Goal: Task Accomplishment & Management: Complete application form

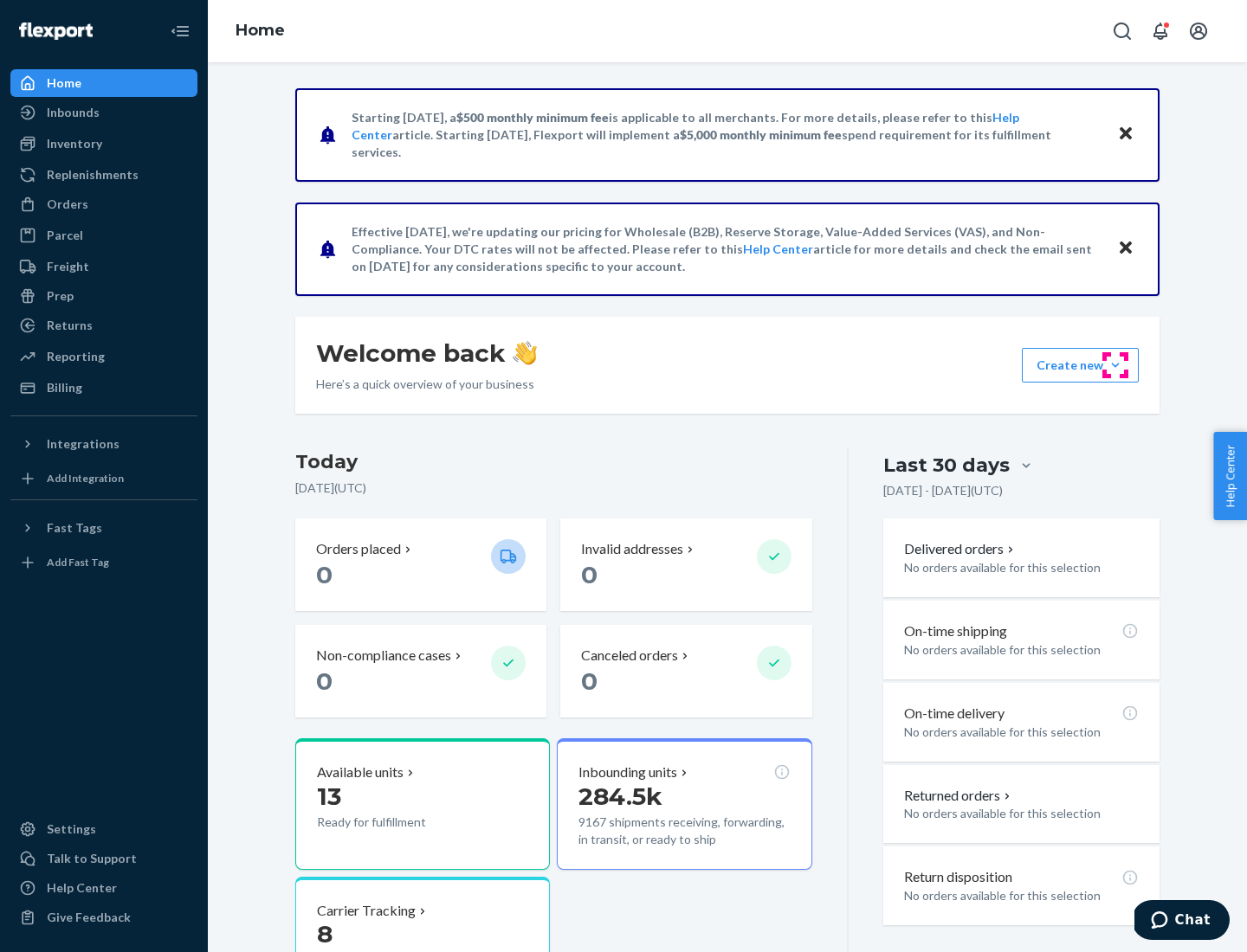
click at [1115, 366] on button "Create new Create new inbound Create new order Create new product" at bounding box center [1080, 365] width 117 height 34
click at [103, 112] on div "Inbounds" at bounding box center [103, 113] width 183 height 25
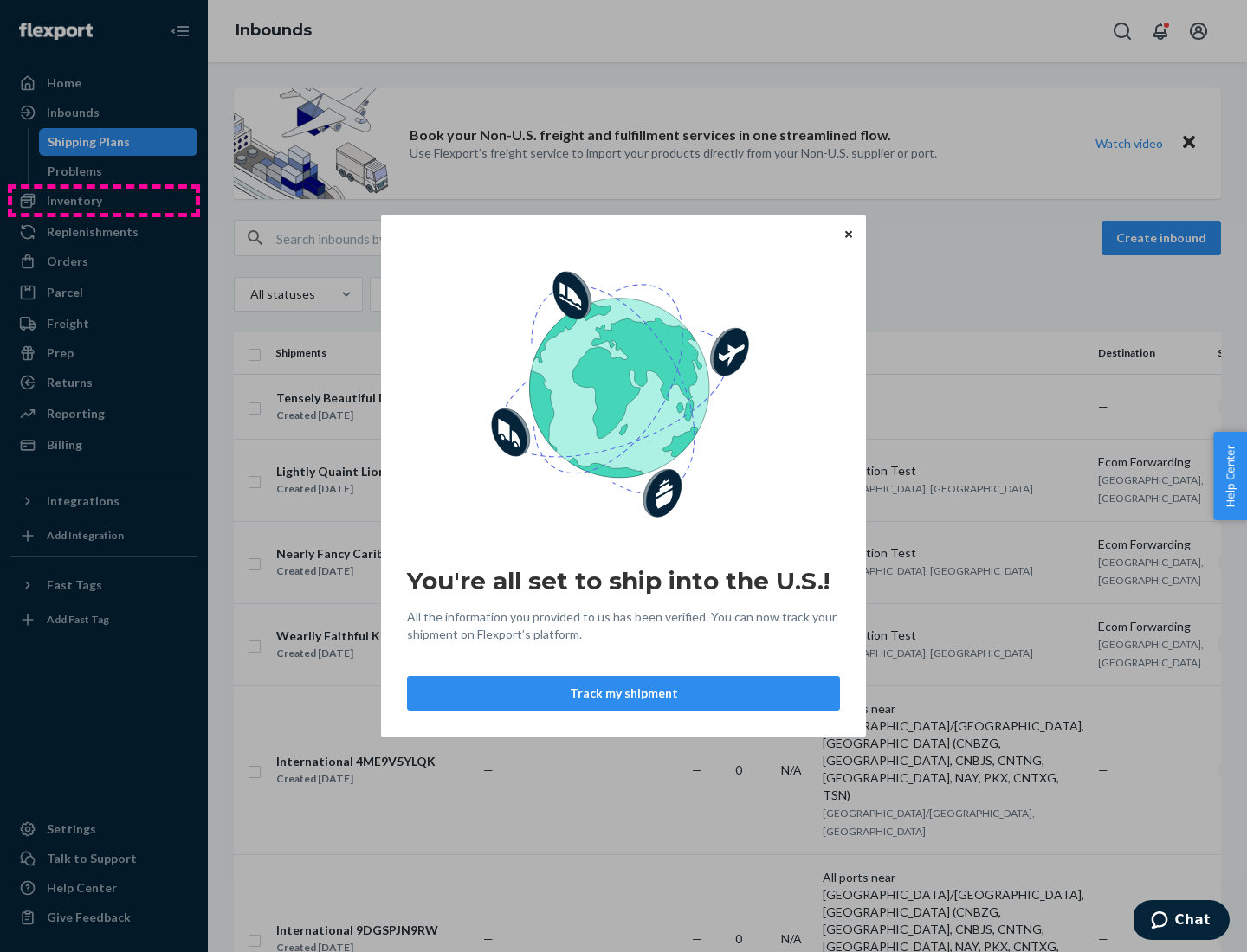
click at [103, 201] on div "You're all set to ship into the U.S.! All the information you provided to us ha…" at bounding box center [624, 476] width 1247 height 952
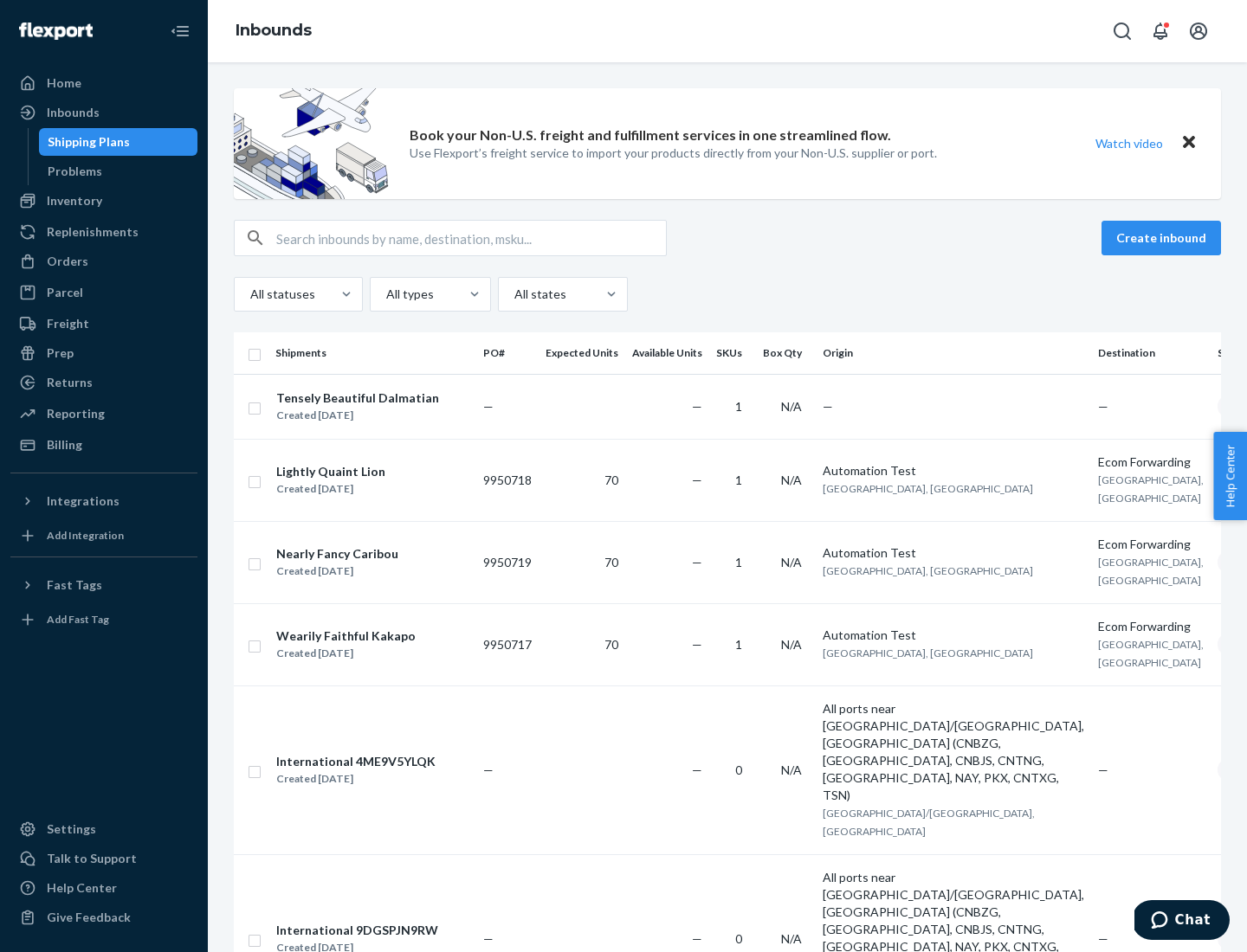
click at [727, 32] on div "Inbounds" at bounding box center [727, 31] width 1039 height 62
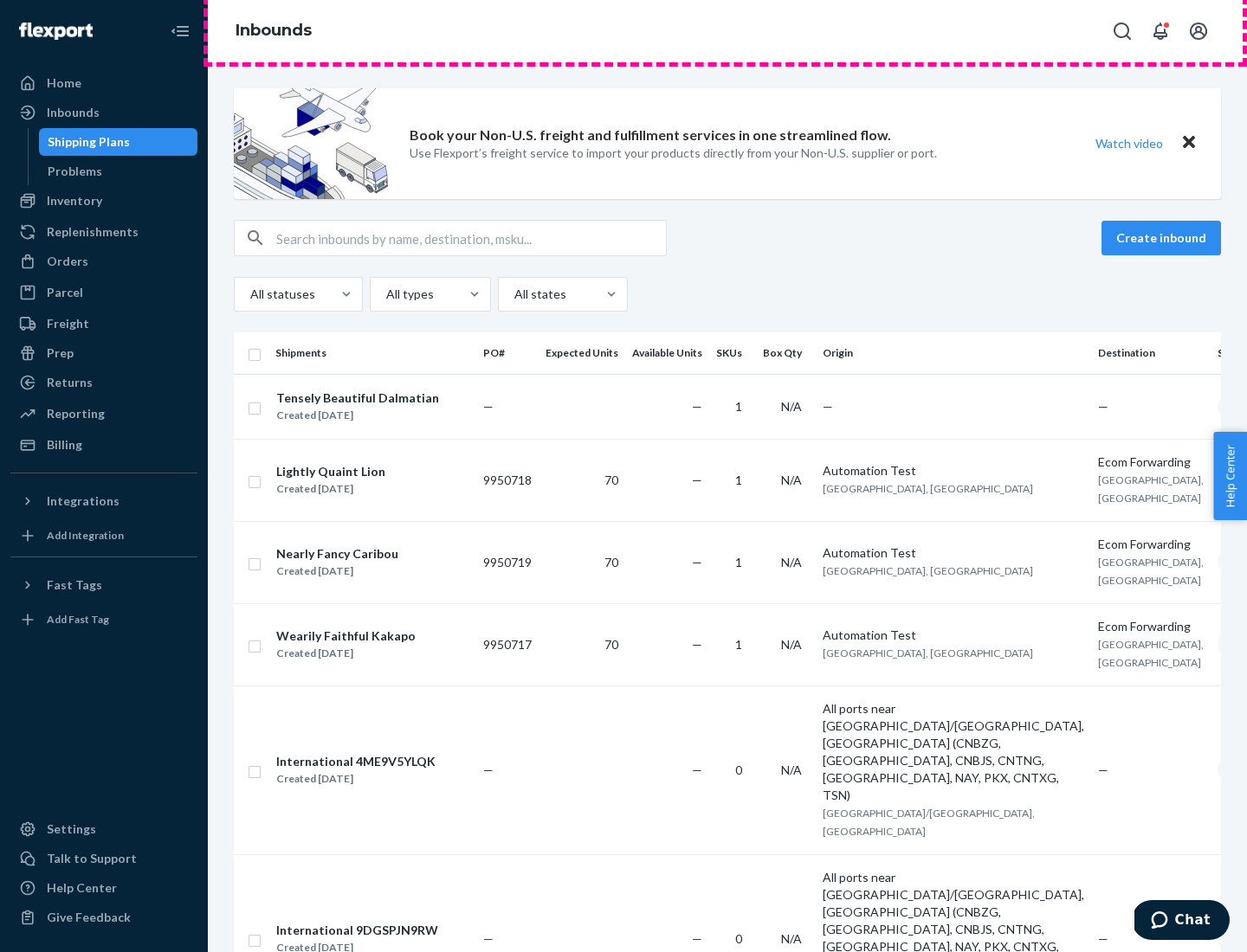
click at [727, 32] on div "Inbounds" at bounding box center [727, 31] width 1039 height 62
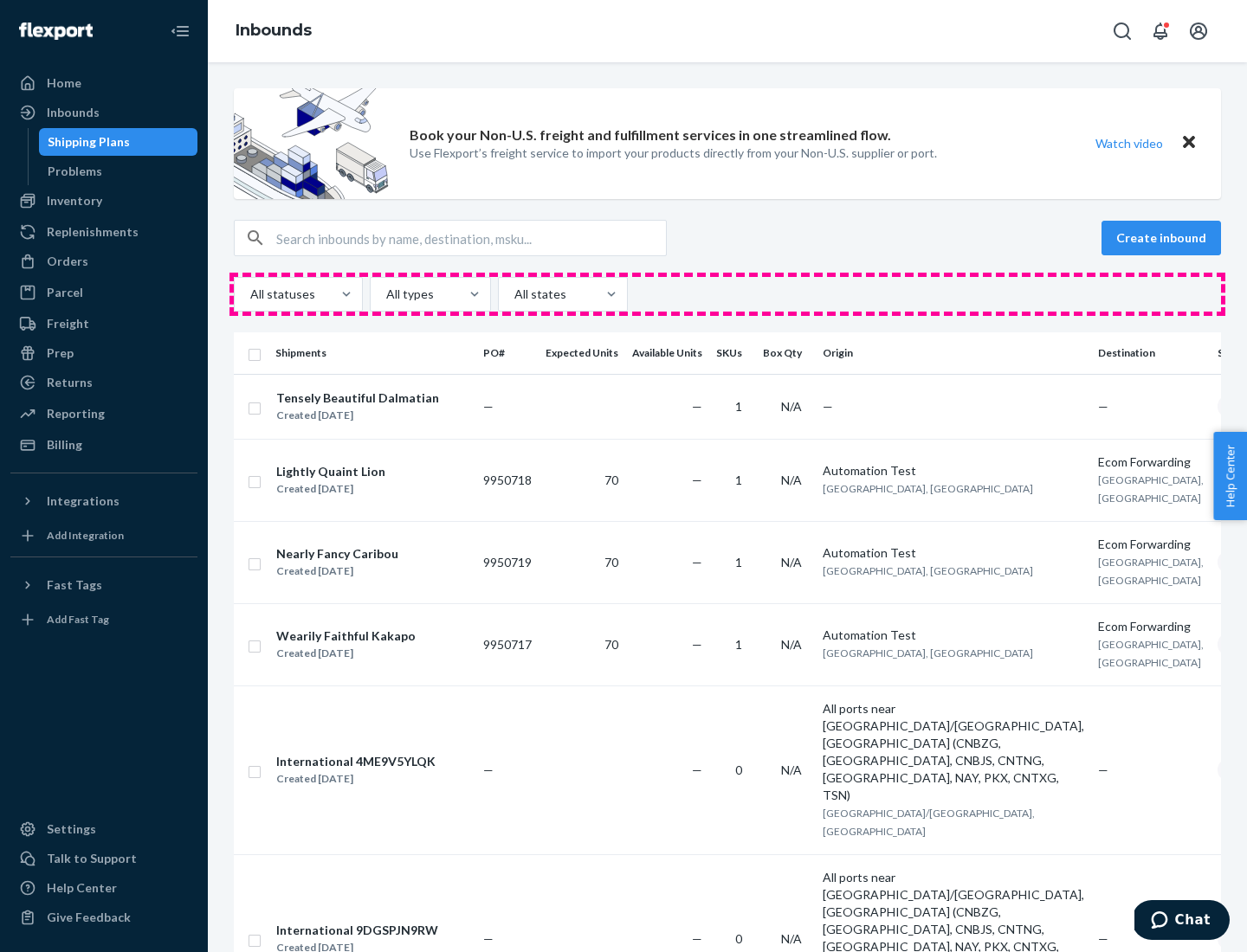
click at [727, 295] on div "All statuses All types All states" at bounding box center [728, 294] width 987 height 34
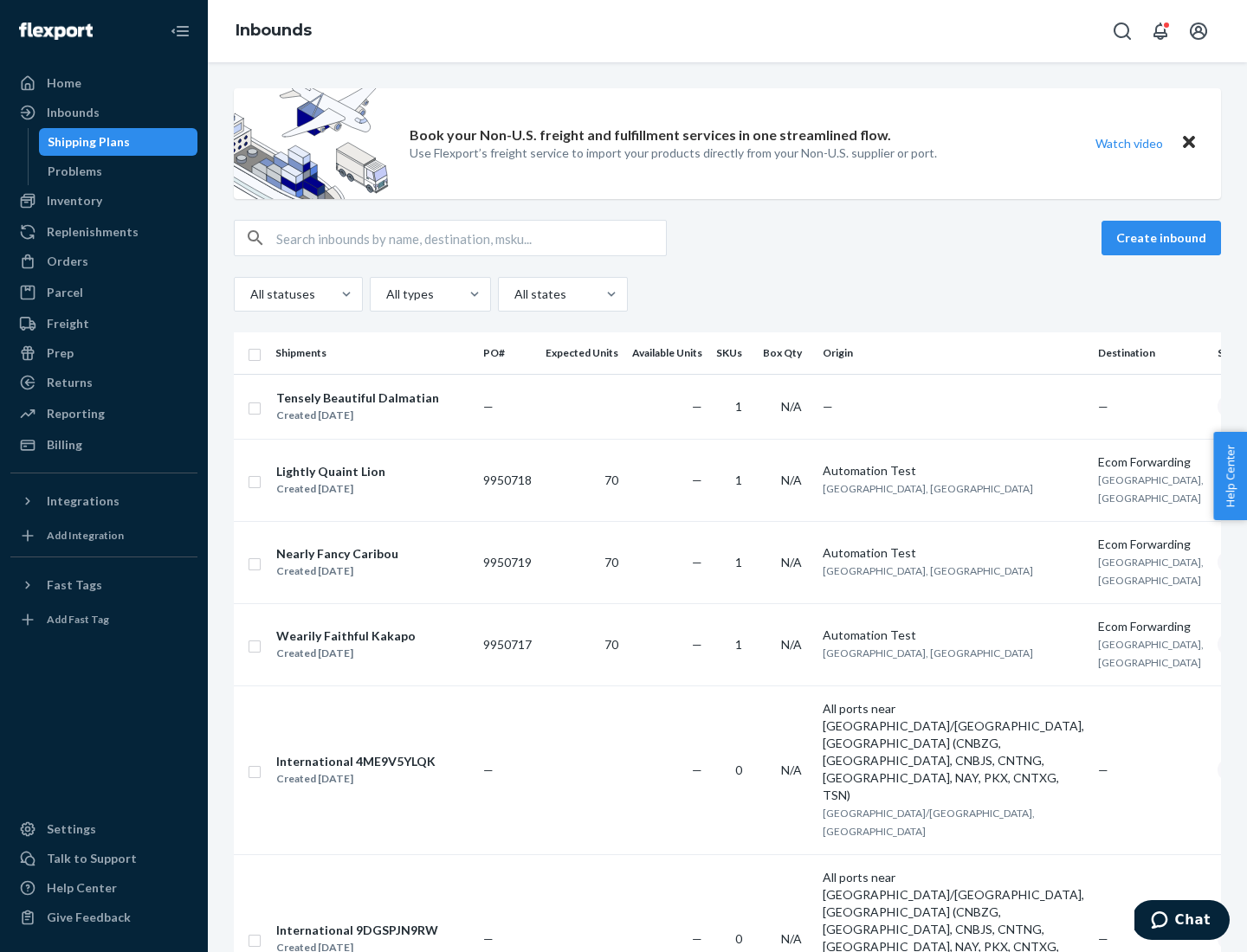
click at [86, 142] on div "Shipping Plans" at bounding box center [89, 142] width 82 height 18
click at [1164, 238] on button "Create inbound" at bounding box center [1161, 238] width 119 height 34
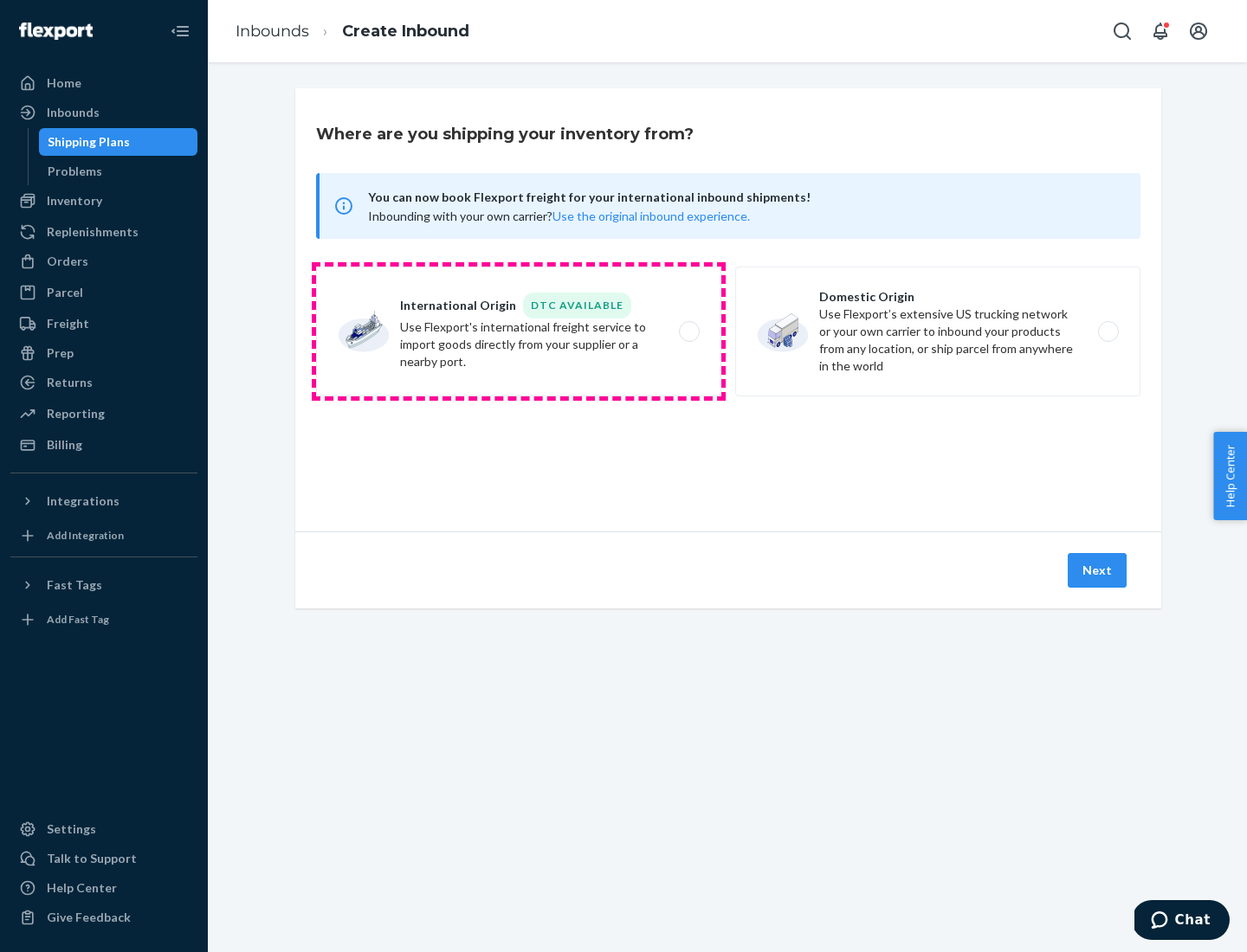
click at [519, 331] on label "International Origin DTC Available Use Flexport's international freight service…" at bounding box center [518, 331] width 405 height 130
click at [688, 331] on input "International Origin DTC Available Use Flexport's international freight service…" at bounding box center [694, 331] width 11 height 11
radio input "true"
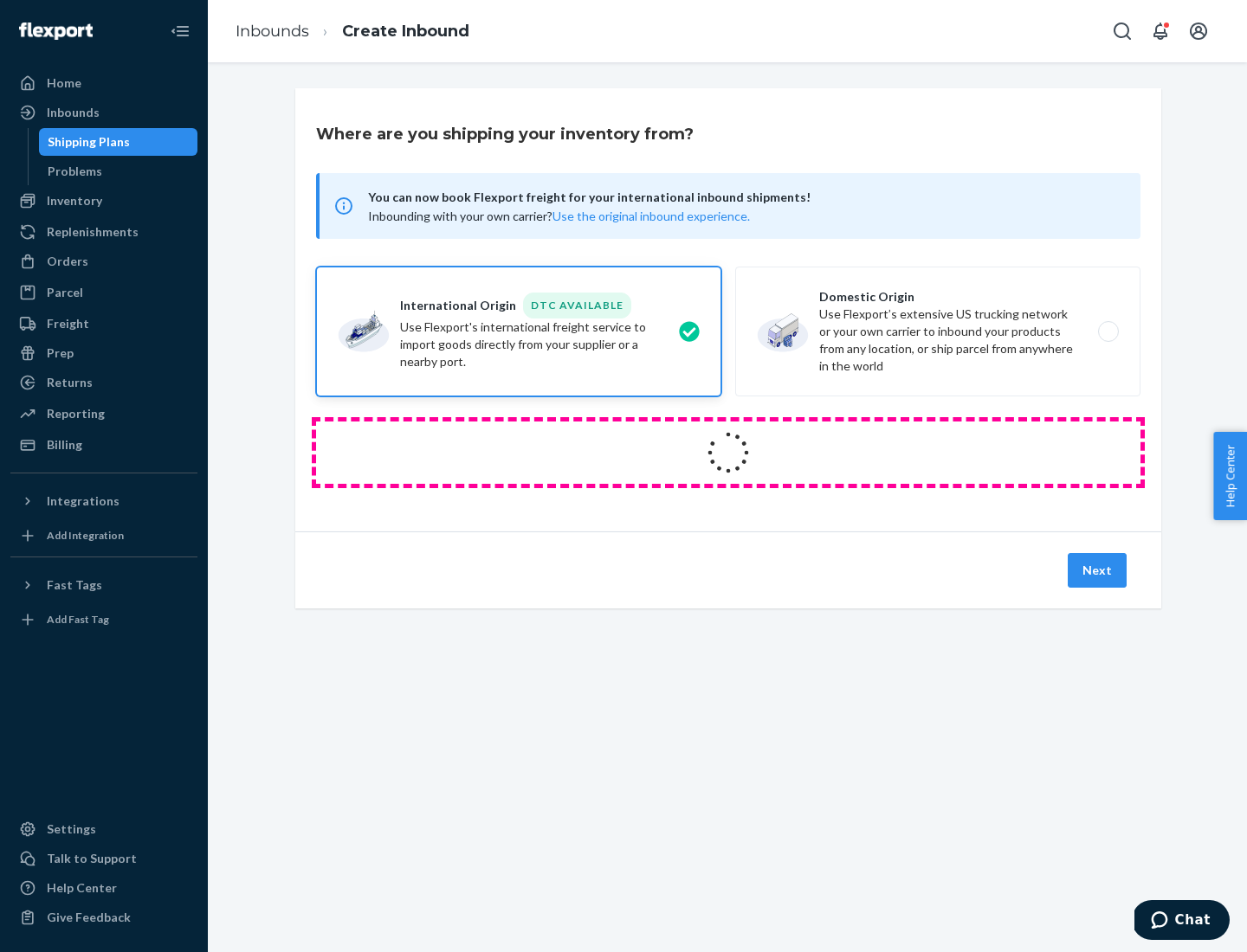
click at [728, 452] on icon at bounding box center [728, 452] width 66 height 66
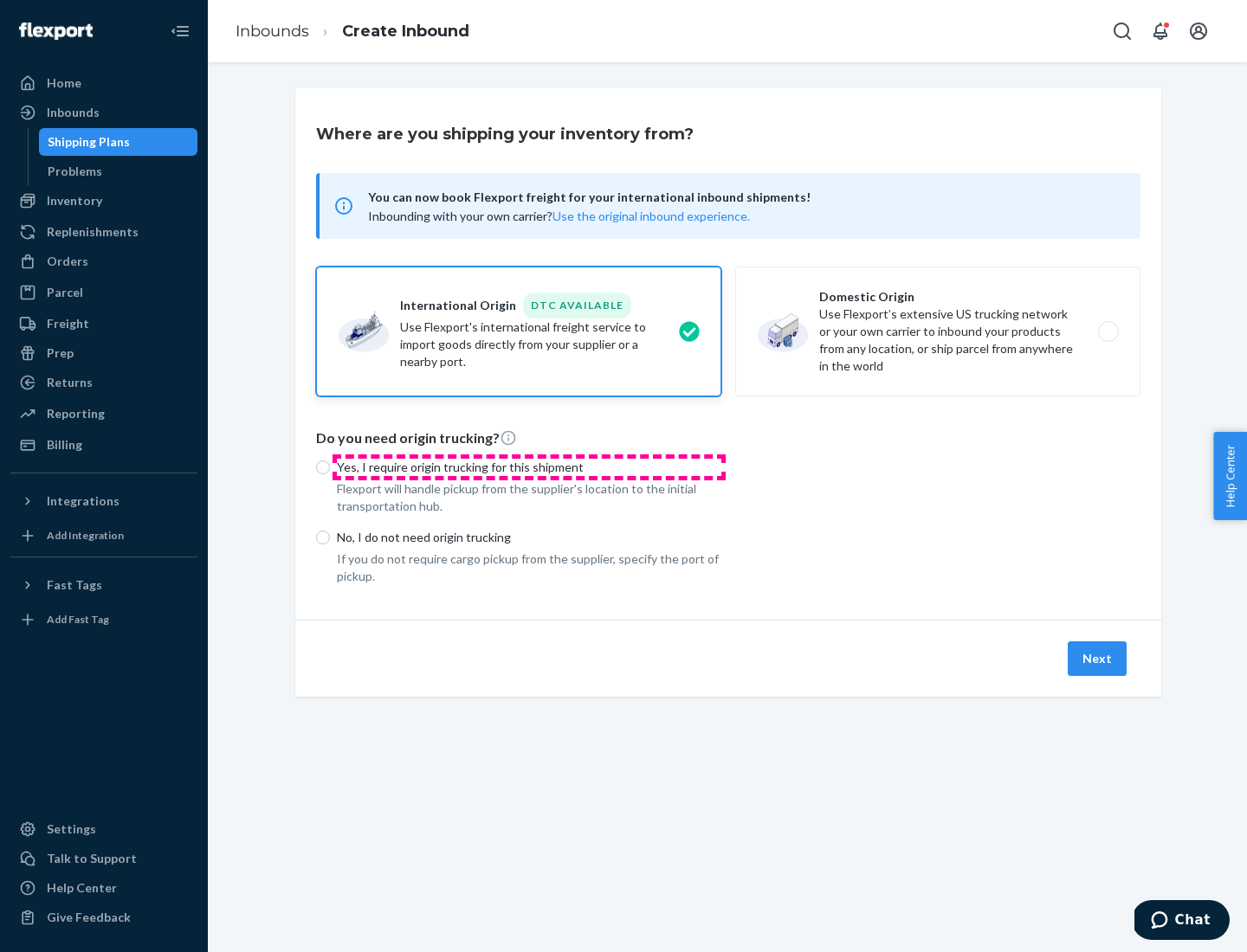
click at [529, 466] on p "Yes, I require origin trucking for this shipment" at bounding box center [529, 467] width 384 height 18
click at [330, 466] on input "Yes, I require origin trucking for this shipment" at bounding box center [323, 467] width 14 height 14
radio input "true"
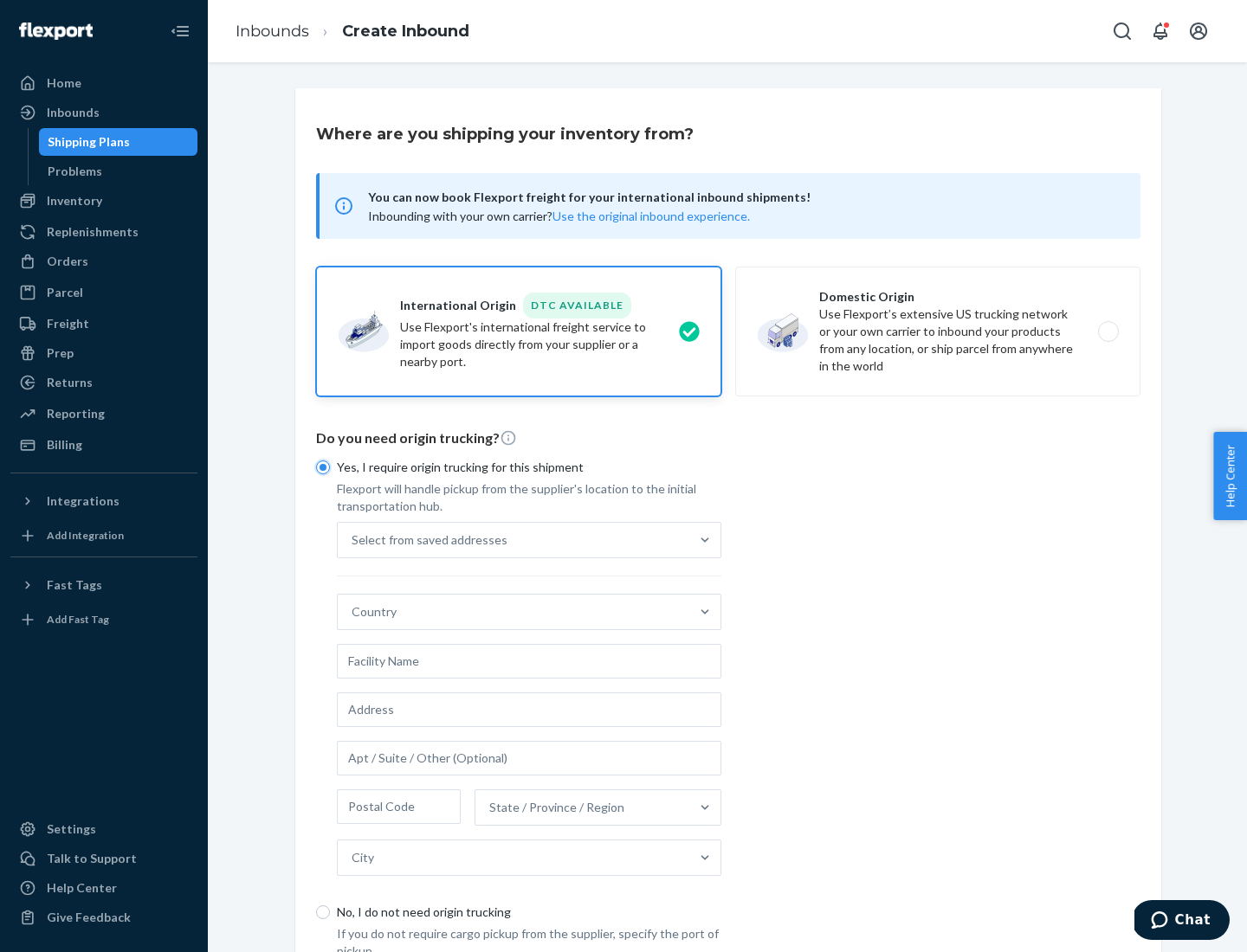
scroll to position [33, 0]
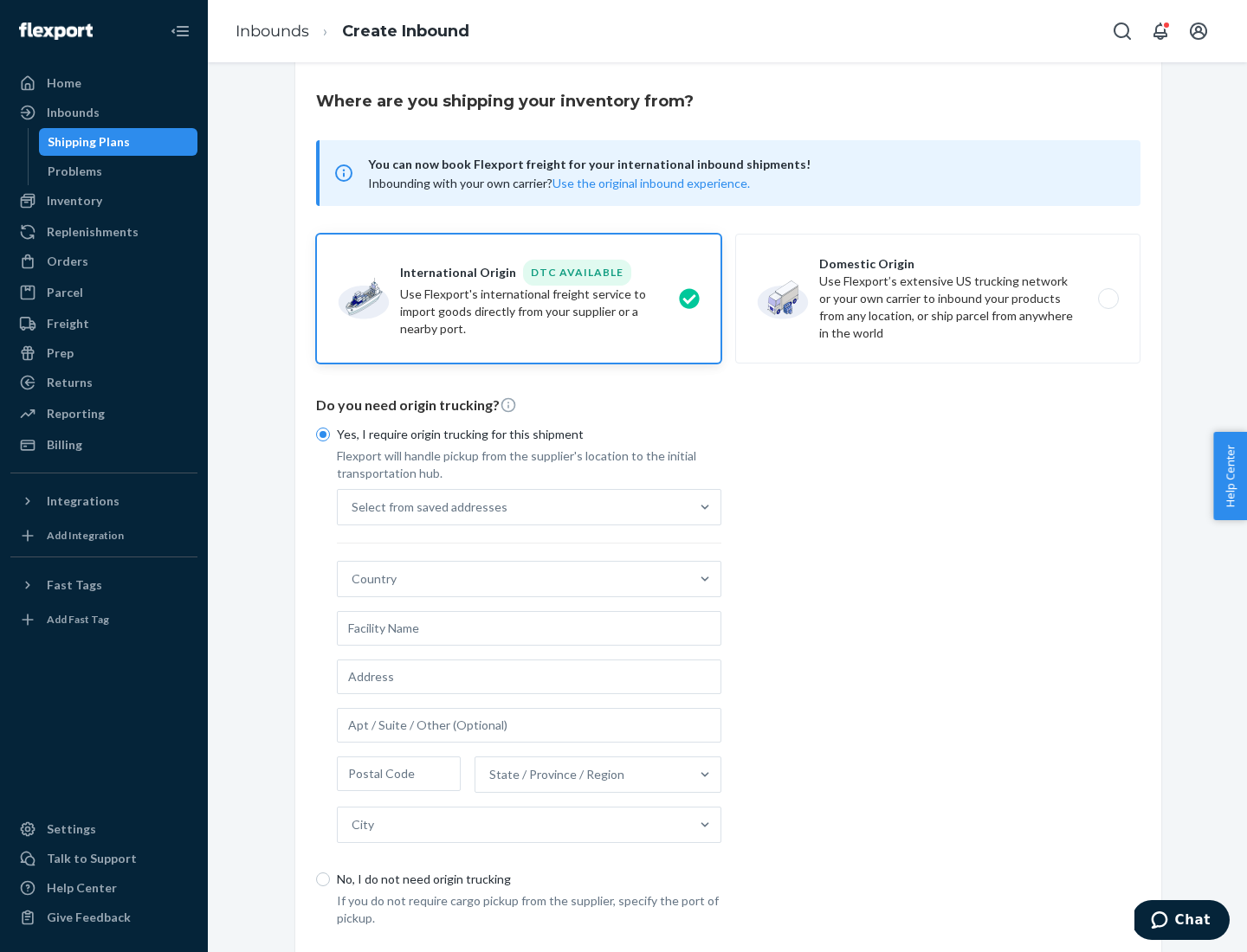
click at [514, 507] on div "Select from saved addresses" at bounding box center [513, 507] width 352 height 34
click at [353, 507] on input "Select from saved addresses" at bounding box center [353, 508] width 2 height 18
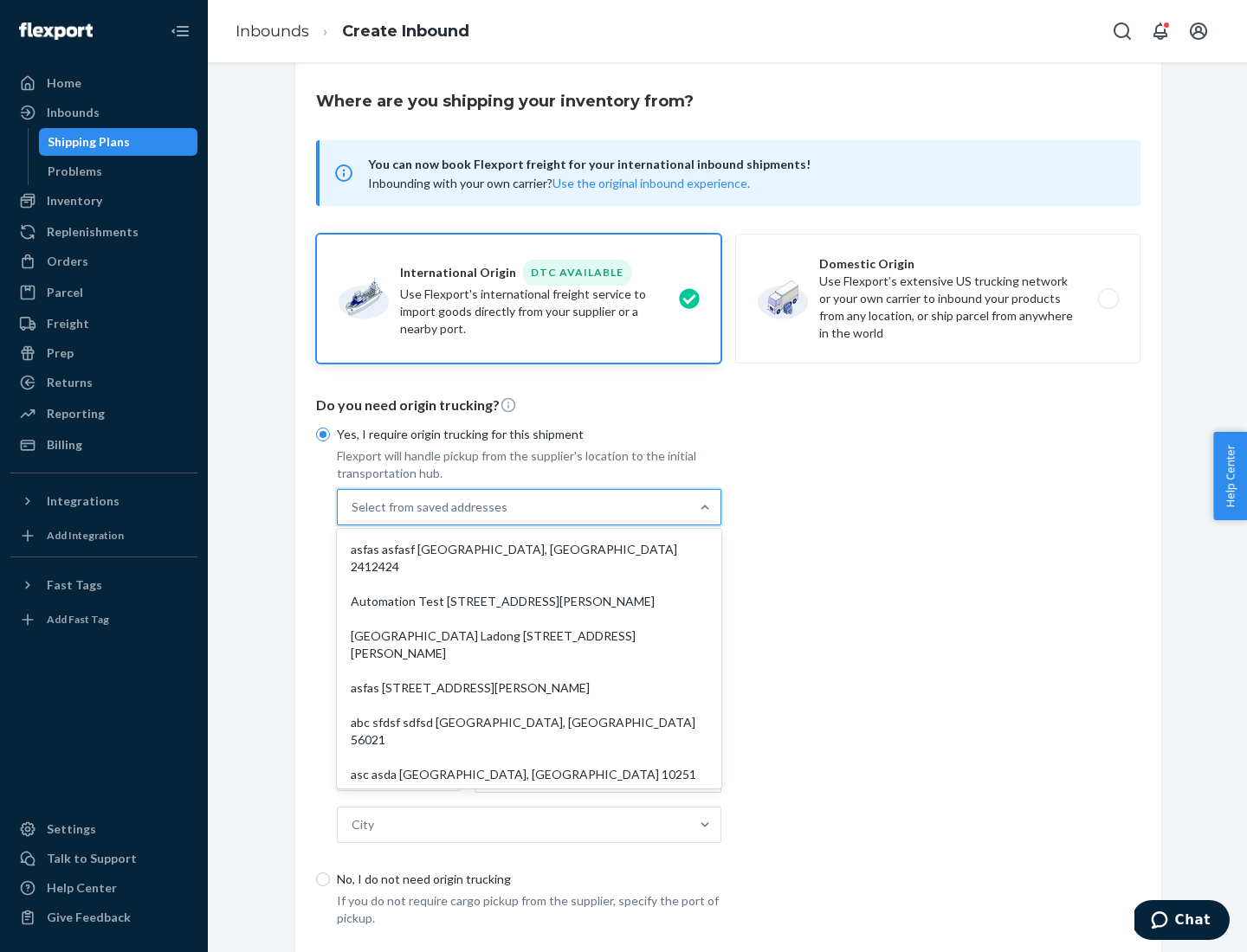
scroll to position [75, 0]
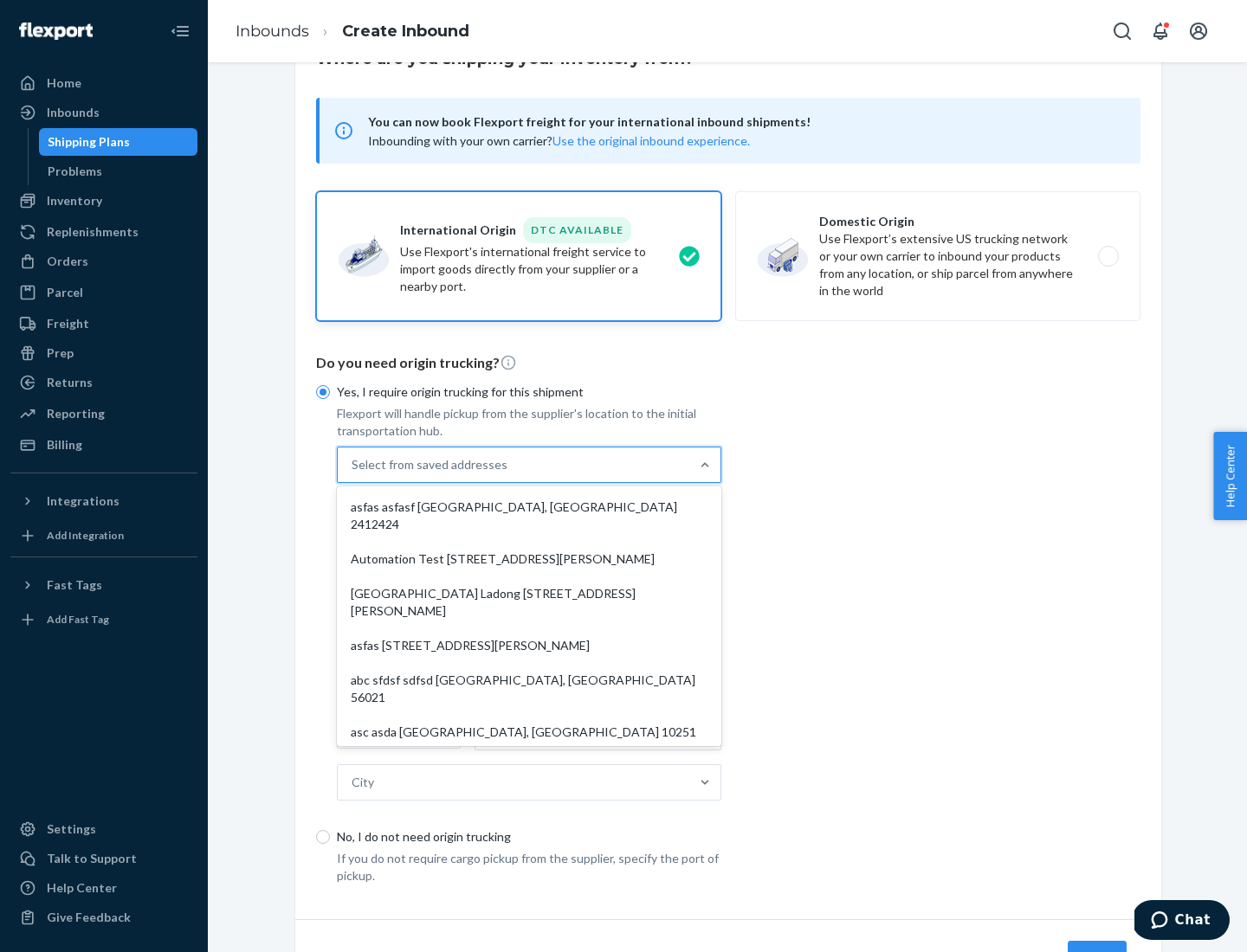
click at [529, 507] on div "asfas asfasf [GEOGRAPHIC_DATA], [GEOGRAPHIC_DATA] 2412424" at bounding box center [529, 515] width 378 height 52
click at [353, 473] on input "option asfas asfasf [GEOGRAPHIC_DATA], [GEOGRAPHIC_DATA] 2412424 focused, 1 of …" at bounding box center [353, 465] width 2 height 18
type input "asfas"
type input "asfasf"
type input "2412424"
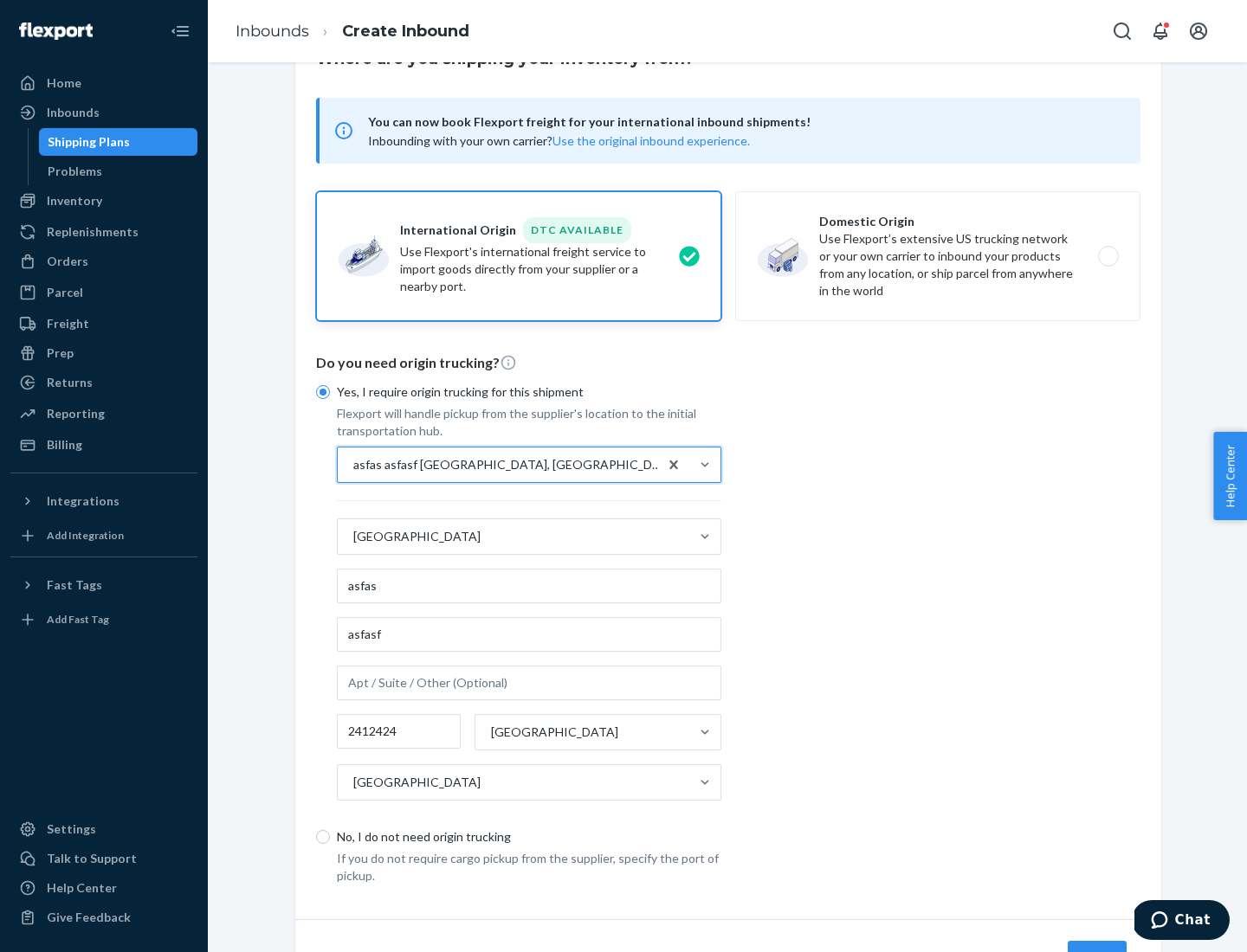
scroll to position [161, 0]
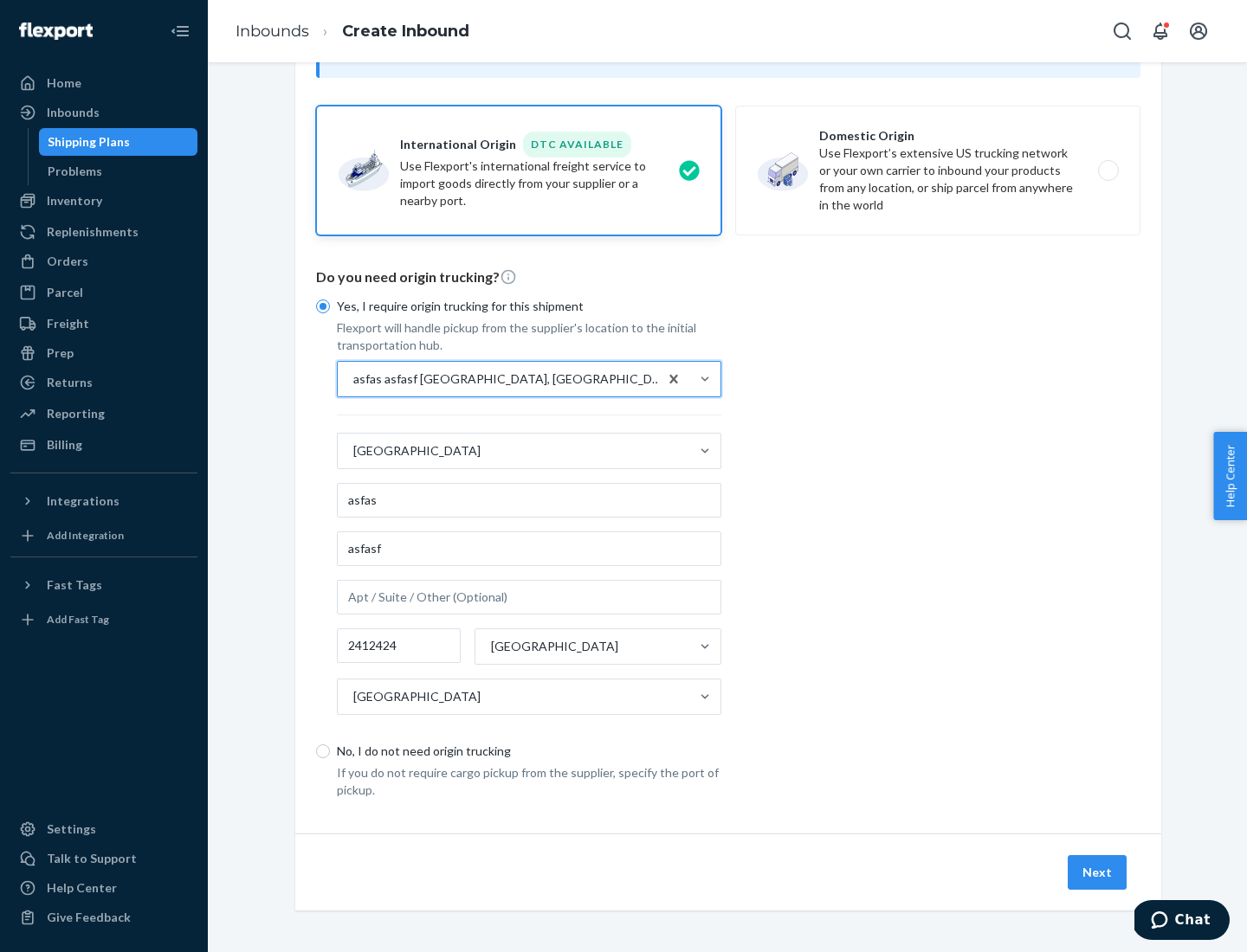
click at [1098, 871] on button "Next" at bounding box center [1097, 872] width 59 height 34
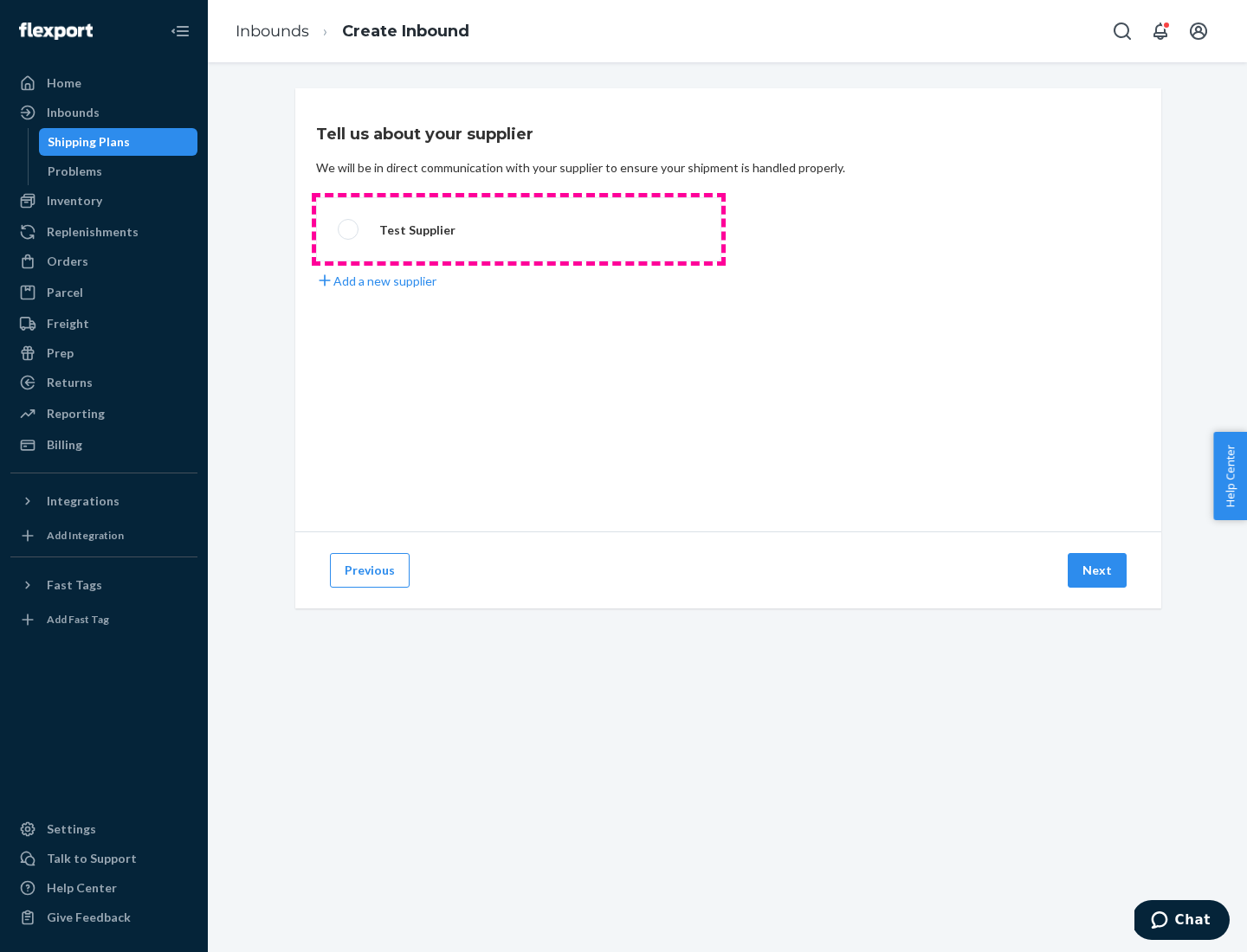
click at [519, 230] on label "Test Supplier" at bounding box center [518, 229] width 405 height 64
click at [349, 230] on input "Test Supplier" at bounding box center [343, 230] width 11 height 11
radio input "true"
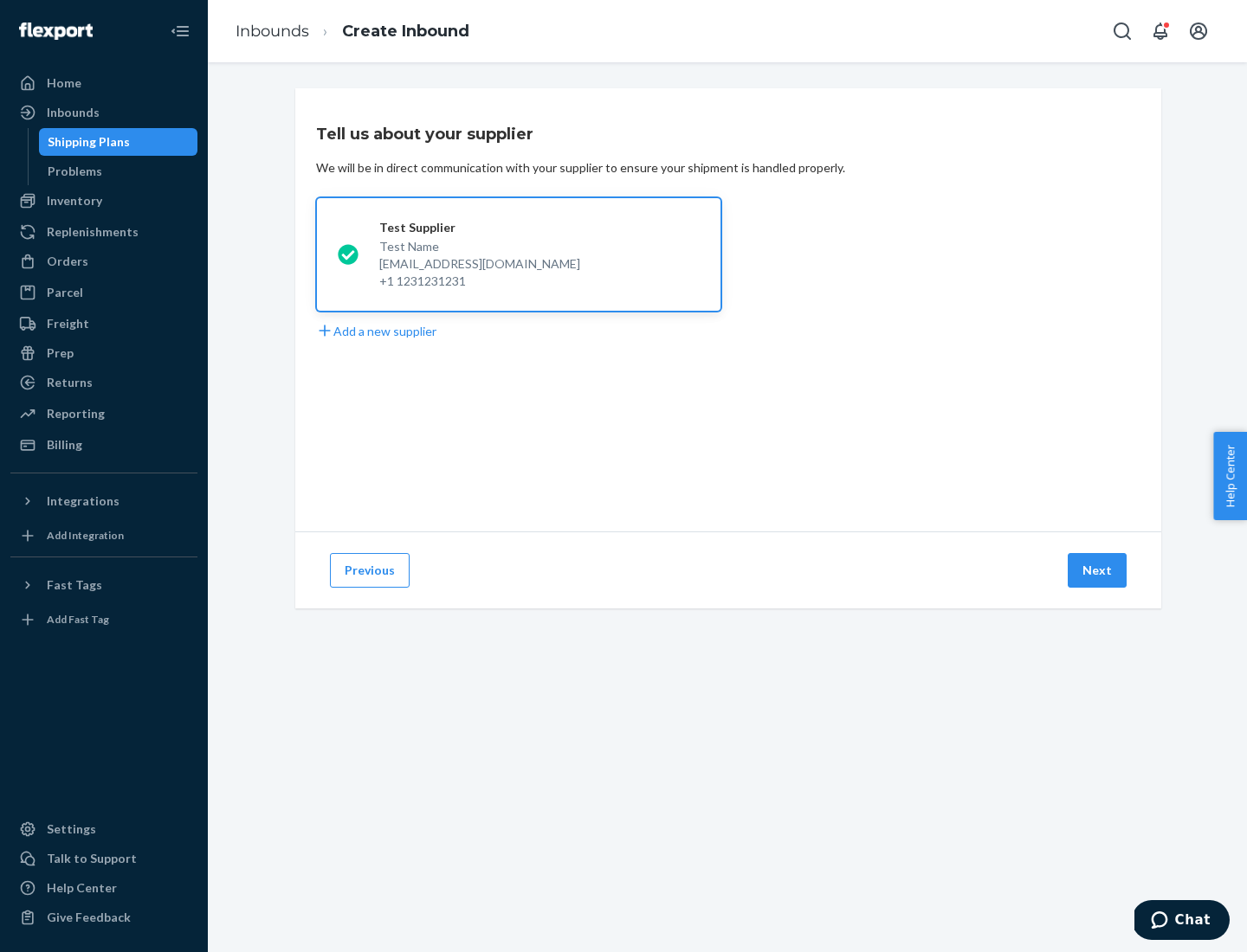
click at [1098, 571] on button "Next" at bounding box center [1097, 570] width 59 height 34
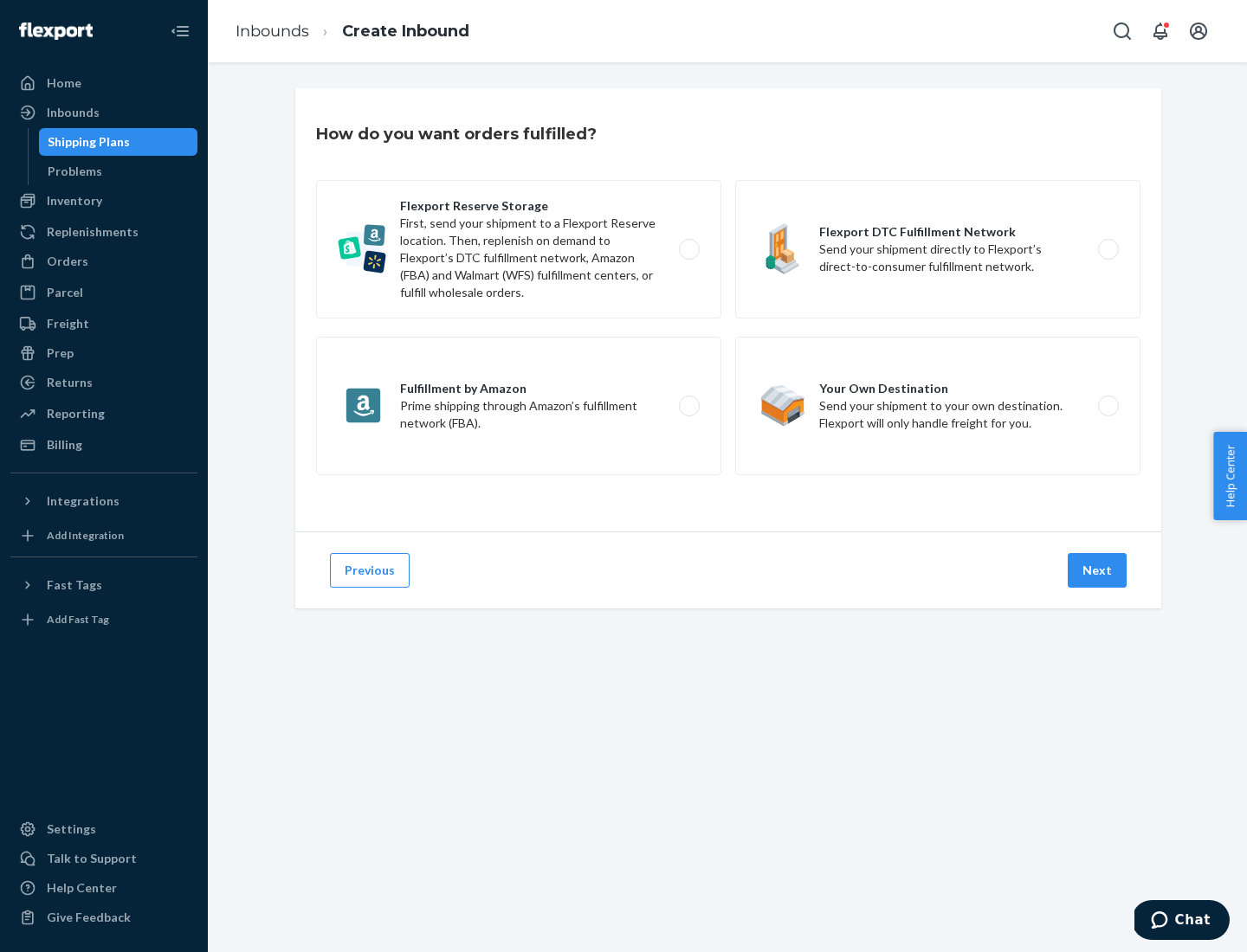
click at [519, 406] on label "Fulfillment by Amazon Prime shipping through Amazon’s fulfillment network (FBA)." at bounding box center [518, 406] width 405 height 139
click at [688, 406] on input "Fulfillment by Amazon Prime shipping through Amazon’s fulfillment network (FBA)." at bounding box center [694, 406] width 11 height 11
radio input "true"
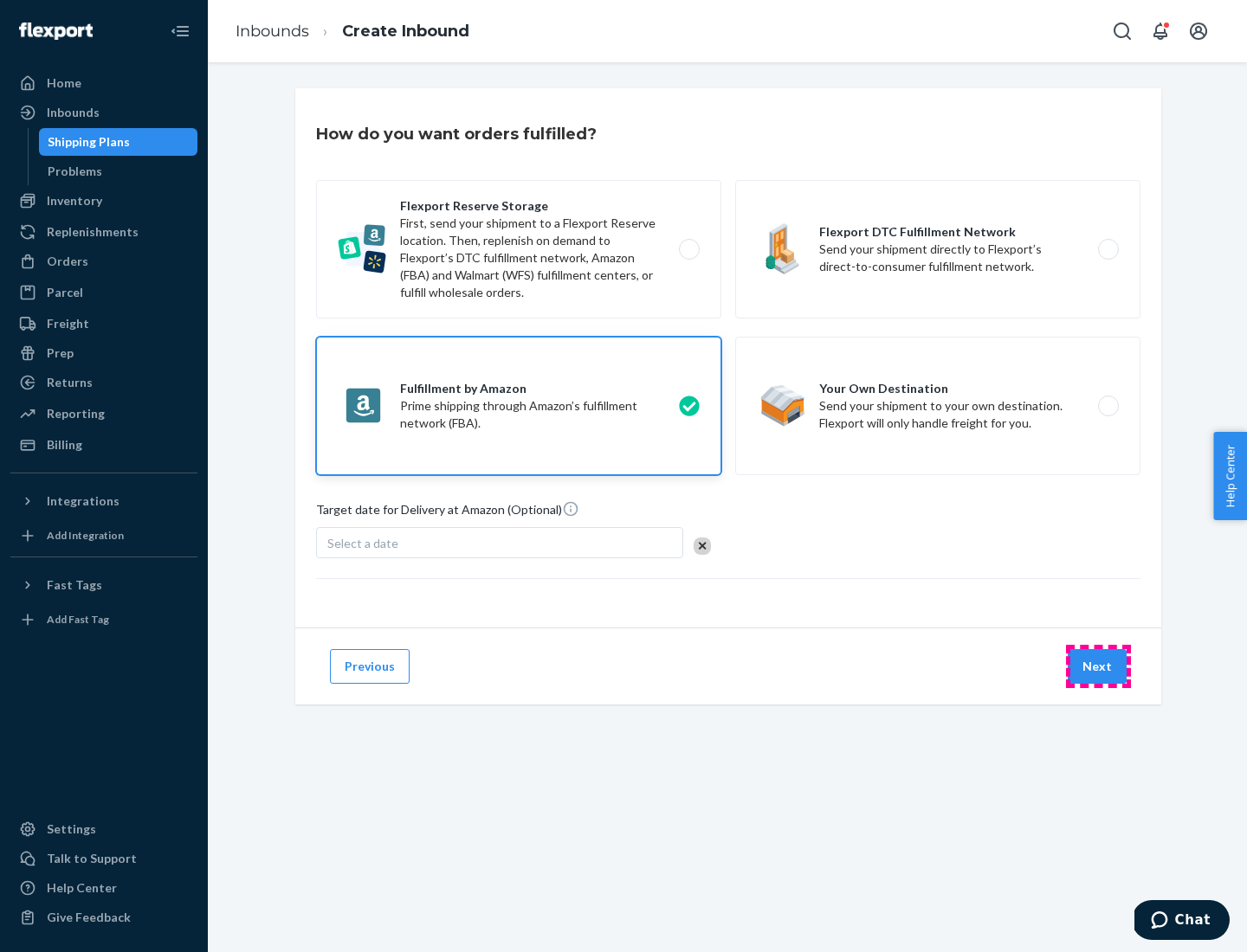
click at [1098, 666] on button "Next" at bounding box center [1097, 666] width 59 height 34
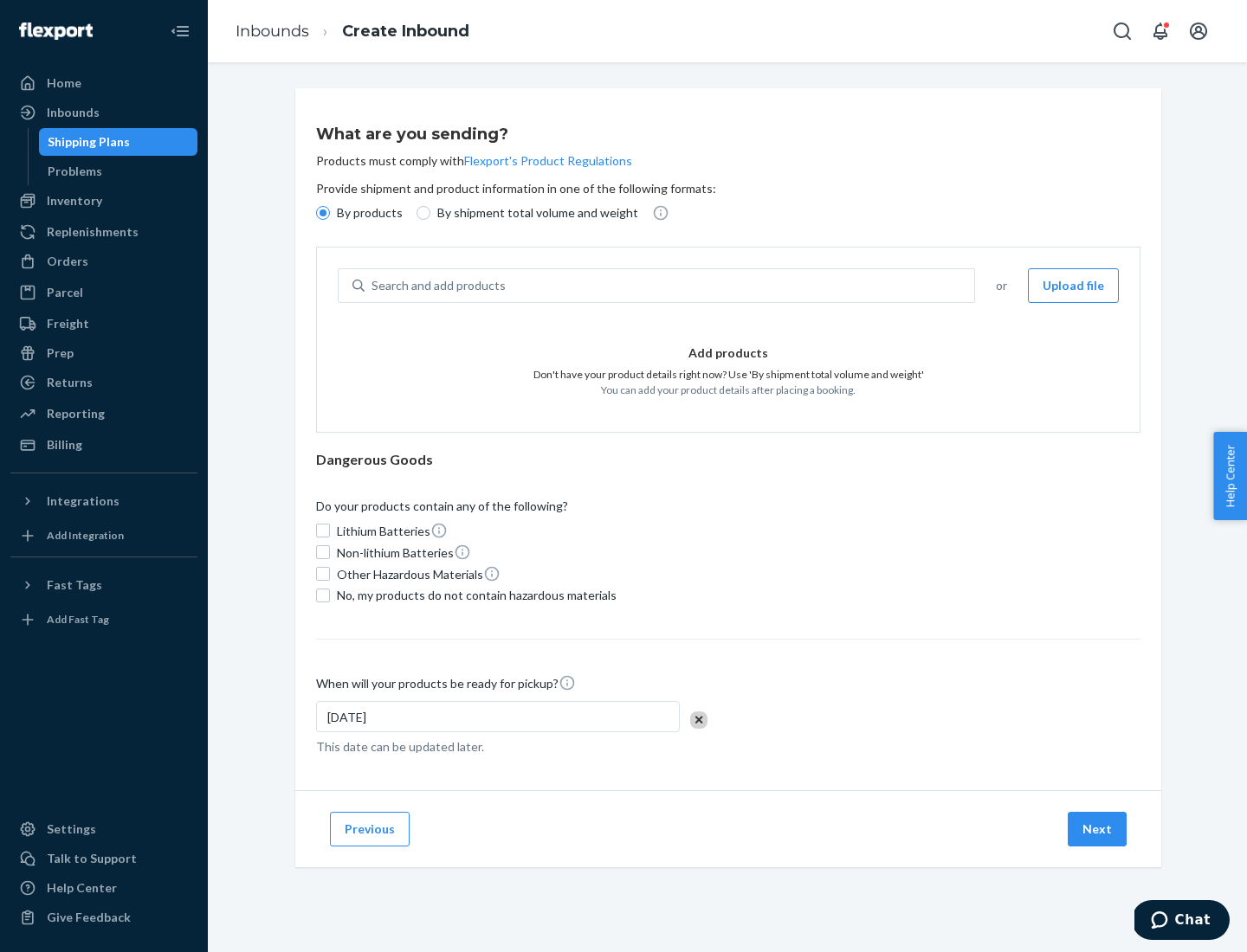
click at [532, 213] on p "By shipment total volume and weight" at bounding box center [538, 213] width 201 height 18
click at [431, 213] on input "By shipment total volume and weight" at bounding box center [424, 213] width 14 height 14
radio input "true"
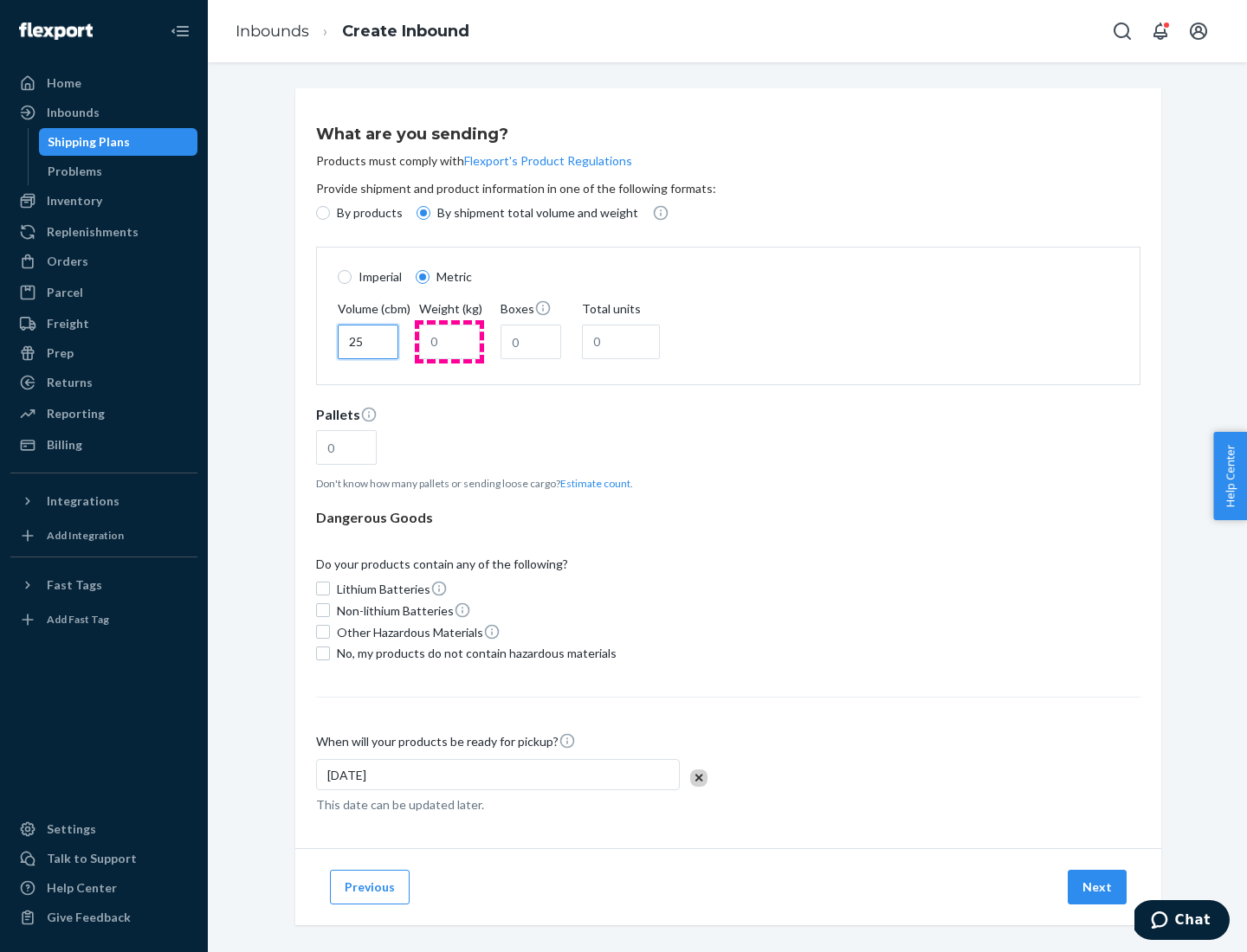
type input "25"
type input "100"
type input "50"
type input "500"
click at [591, 483] on button "Estimate count" at bounding box center [595, 483] width 70 height 15
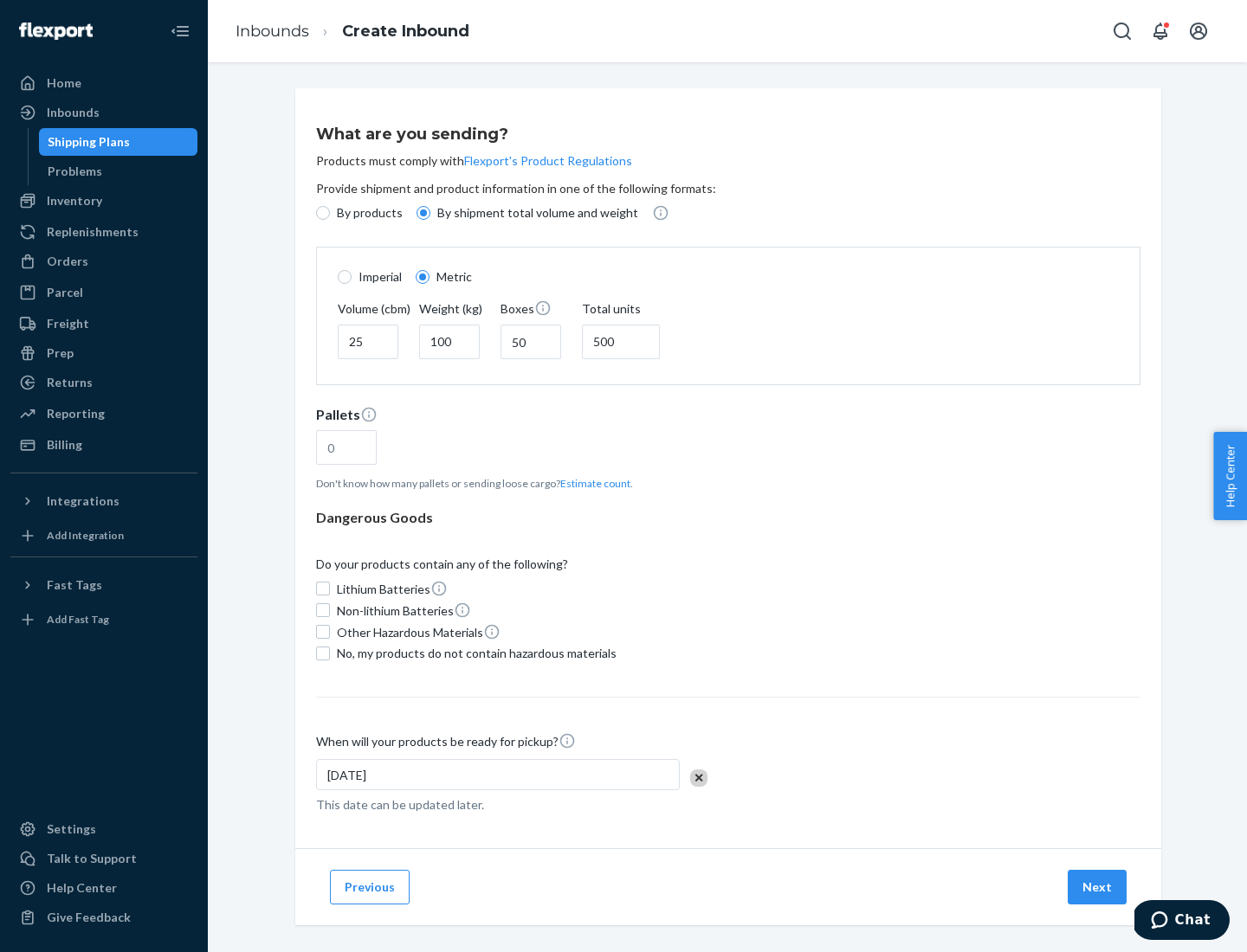
type input "16"
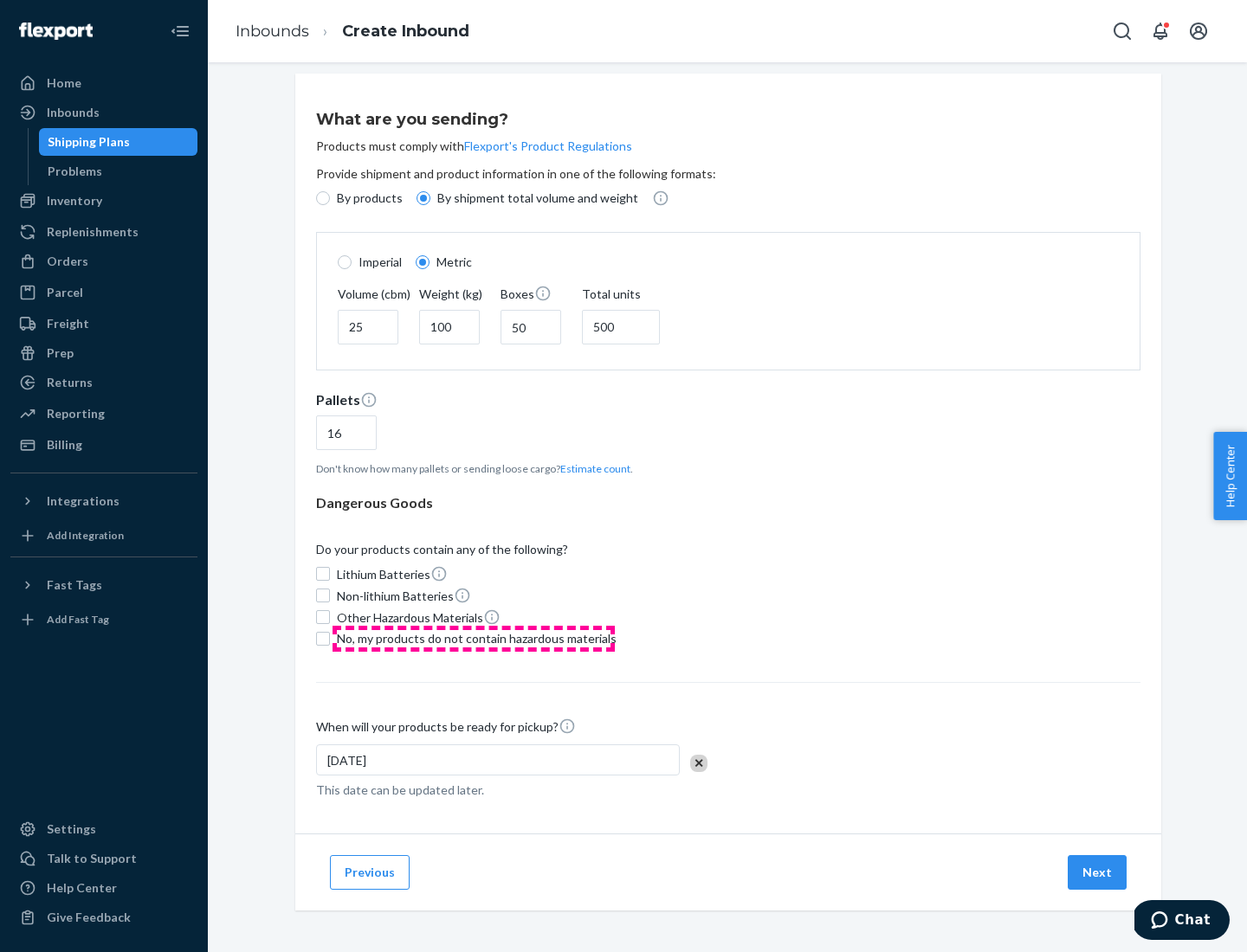
click at [474, 638] on span "No, my products do not contain hazardous materials" at bounding box center [476, 639] width 280 height 18
click at [330, 638] on input "No, my products do not contain hazardous materials" at bounding box center [323, 639] width 14 height 14
checkbox input "true"
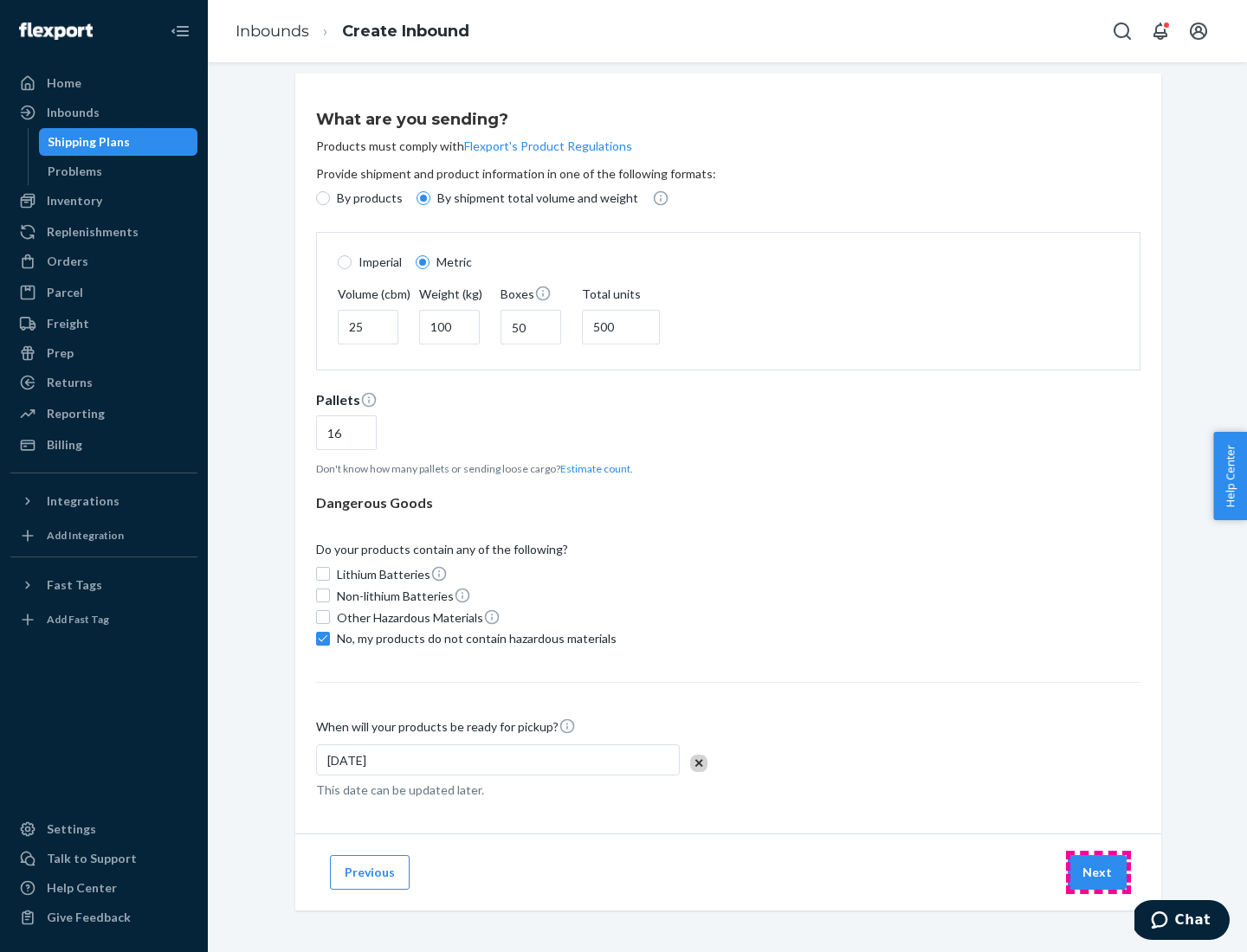
click at [1098, 871] on button "Next" at bounding box center [1097, 872] width 59 height 34
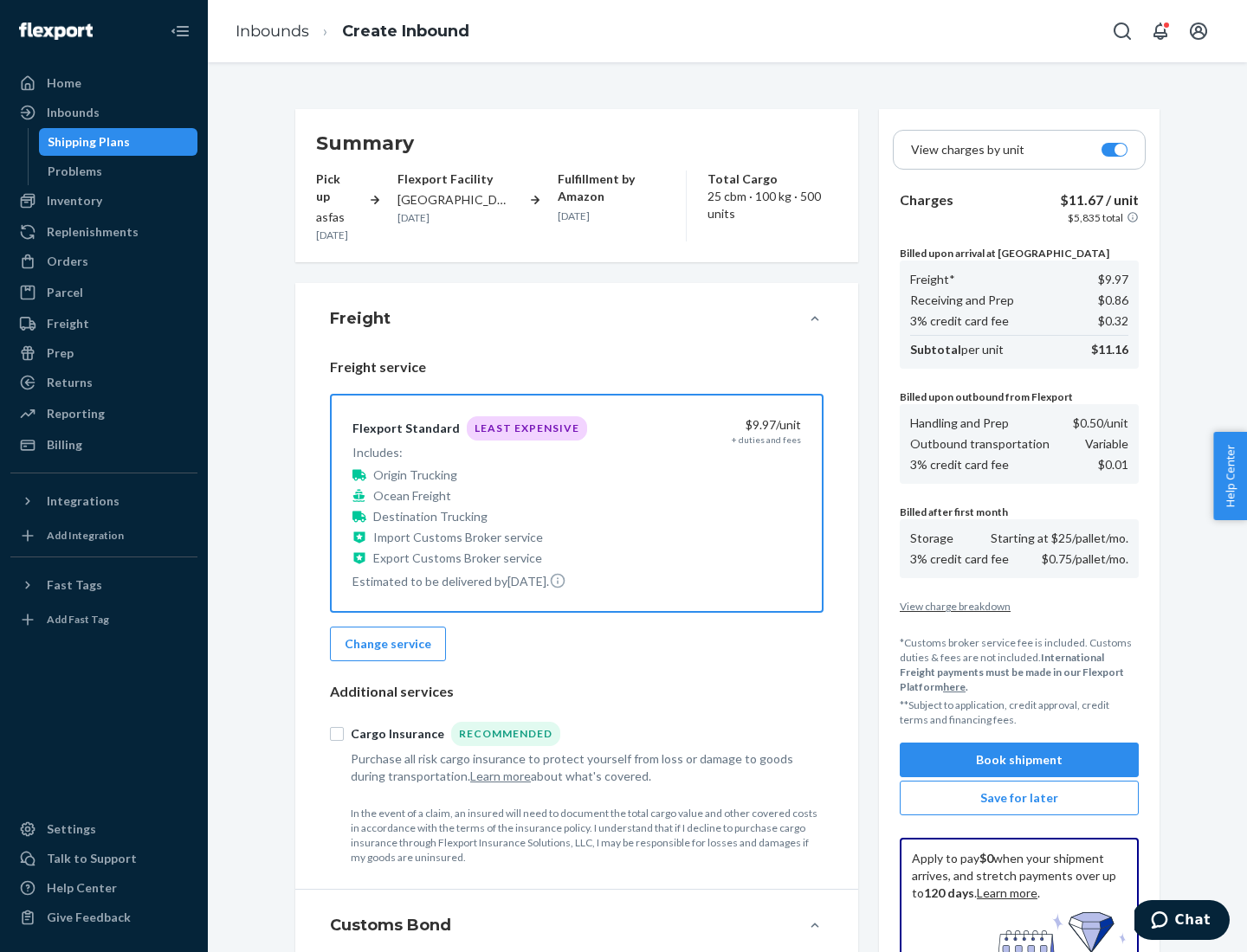
scroll to position [252, 0]
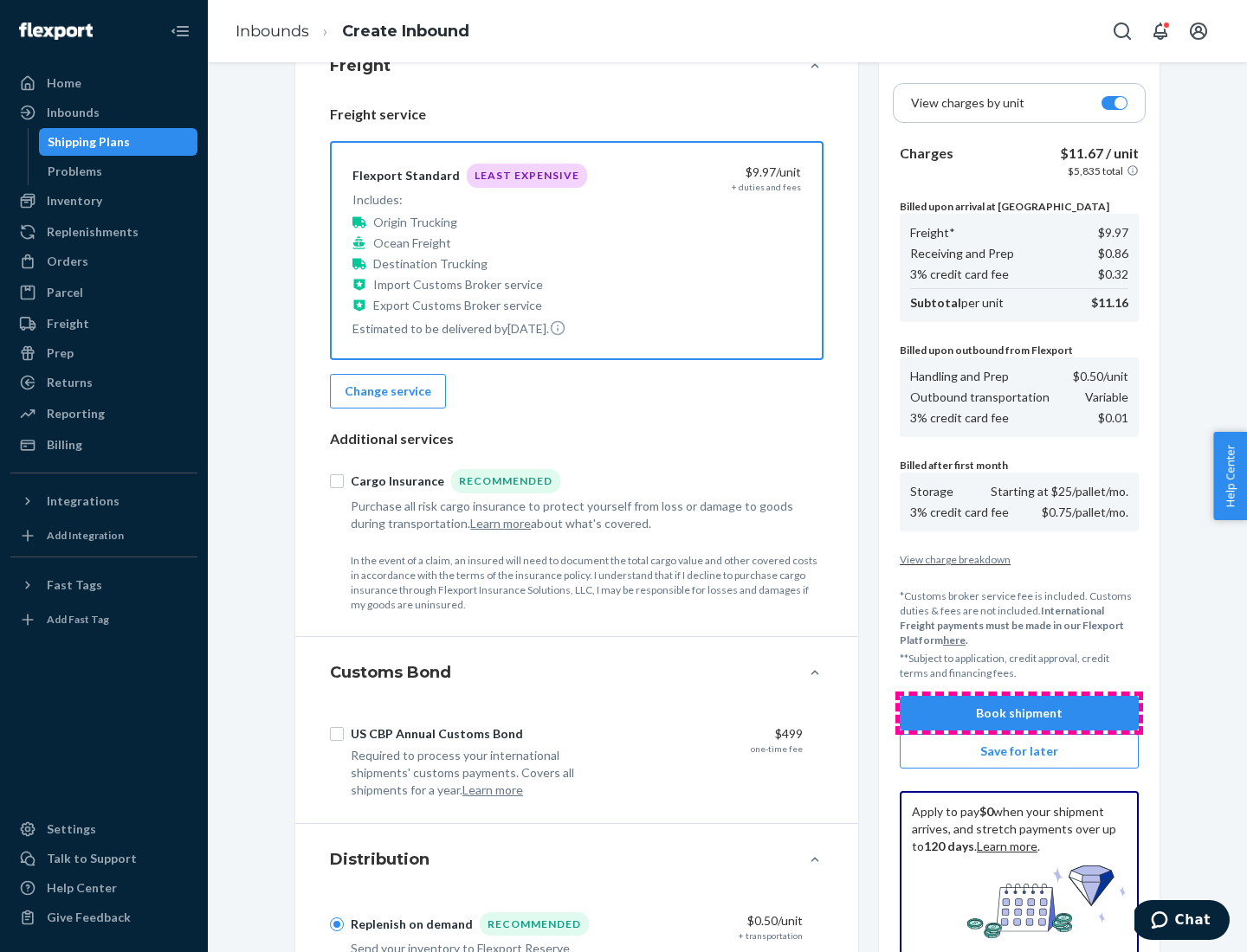
click at [1019, 714] on button "Book shipment" at bounding box center [1019, 713] width 239 height 34
